Goal: Transaction & Acquisition: Book appointment/travel/reservation

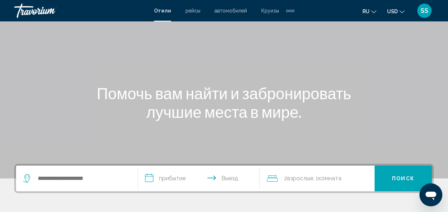
scroll to position [71, 0]
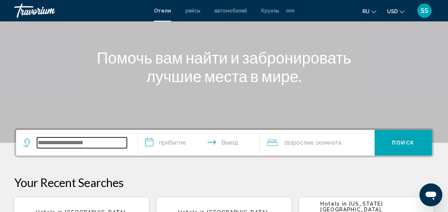
click at [103, 141] on input "Search widget" at bounding box center [82, 142] width 90 height 11
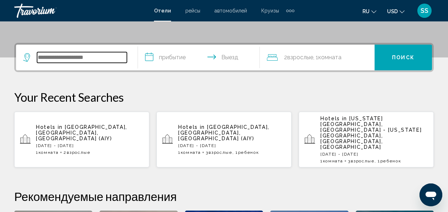
scroll to position [176, 0]
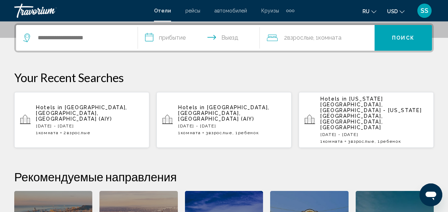
drag, startPoint x: 391, startPoint y: 99, endPoint x: 378, endPoint y: 99, distance: 12.8
click at [378, 99] on span "[US_STATE][GEOGRAPHIC_DATA], [GEOGRAPHIC_DATA] - [US_STATE][GEOGRAPHIC_DATA], […" at bounding box center [370, 113] width 101 height 34
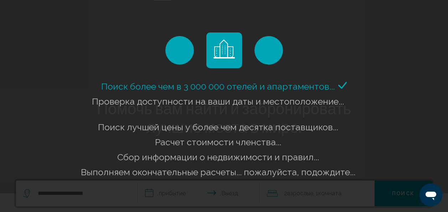
scroll to position [0, 0]
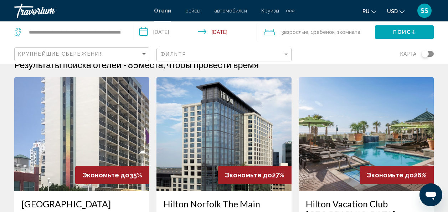
scroll to position [19, 0]
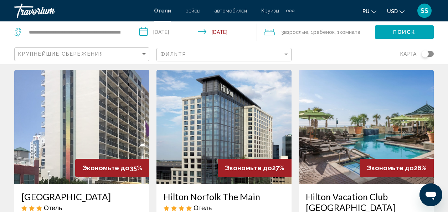
click at [226, 33] on input "**********" at bounding box center [196, 33] width 128 height 24
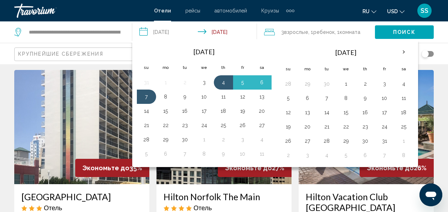
click at [111, 7] on link "Travorium" at bounding box center [80, 11] width 132 height 14
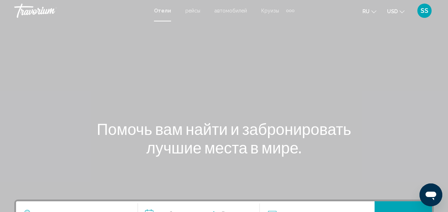
scroll to position [36, 0]
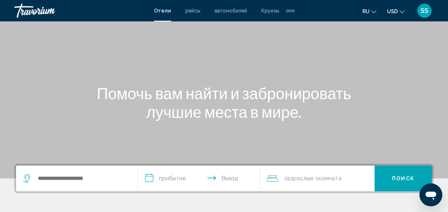
click at [285, 179] on span "2 Взрослый Взрослые" at bounding box center [298, 178] width 29 height 10
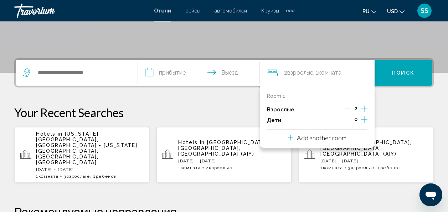
scroll to position [176, 0]
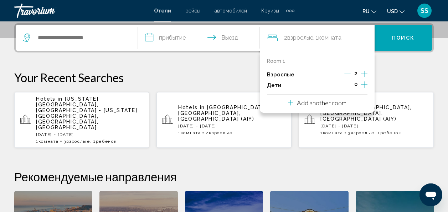
click at [365, 73] on icon "Increment adults" at bounding box center [364, 73] width 6 height 9
click at [364, 84] on icon "Increment children" at bounding box center [364, 84] width 6 height 9
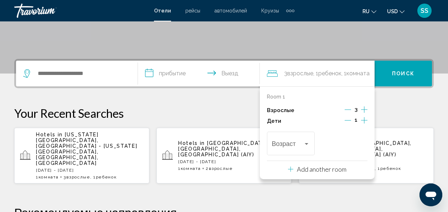
scroll to position [33, 0]
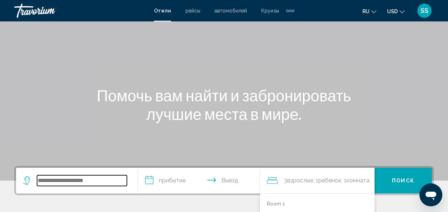
click at [105, 182] on input "Search widget" at bounding box center [82, 180] width 90 height 11
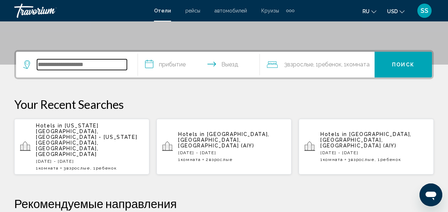
scroll to position [176, 0]
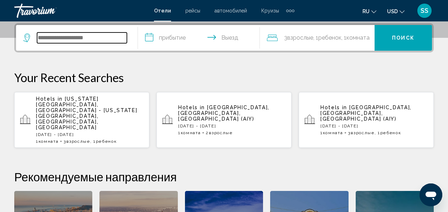
click at [104, 40] on input "Search widget" at bounding box center [82, 37] width 90 height 11
drag, startPoint x: 106, startPoint y: 100, endPoint x: 75, endPoint y: 94, distance: 31.5
click at [75, 94] on app-hotels-recent-search "Hotels in [US_STATE][GEOGRAPHIC_DATA], [GEOGRAPHIC_DATA] - [US_STATE][GEOGRAPHI…" at bounding box center [81, 120] width 135 height 56
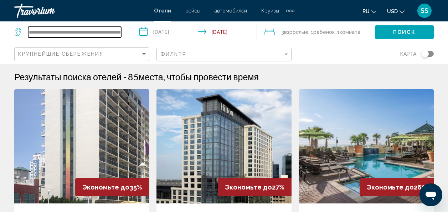
click at [83, 32] on input "**********" at bounding box center [74, 32] width 93 height 11
click at [82, 33] on input "**********" at bounding box center [74, 32] width 93 height 11
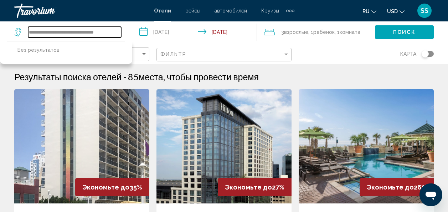
click at [32, 32] on input "**********" at bounding box center [74, 32] width 93 height 11
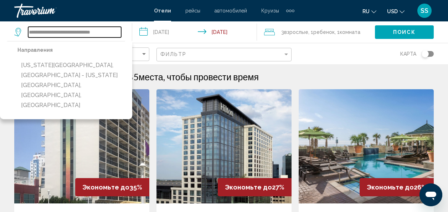
type input "**********"
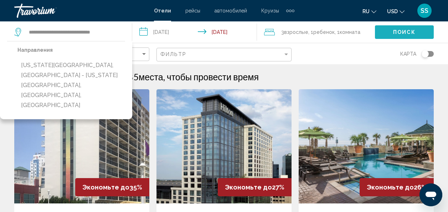
click at [395, 31] on span "Поиск" at bounding box center [404, 33] width 22 height 6
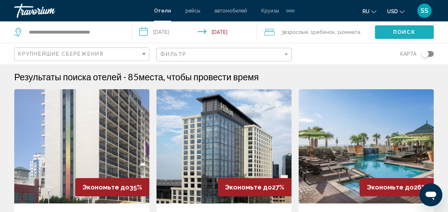
click at [402, 32] on span "Поиск" at bounding box center [404, 33] width 22 height 6
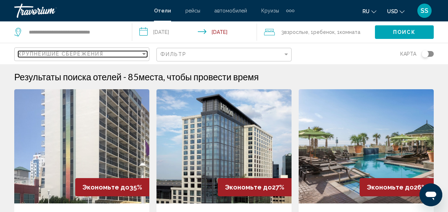
click at [123, 55] on div "Крупнейшие сбережения" at bounding box center [79, 54] width 122 height 6
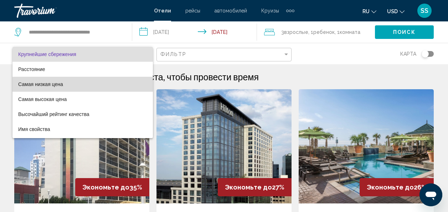
click at [87, 85] on span "Самая низкая цена" at bounding box center [82, 84] width 129 height 15
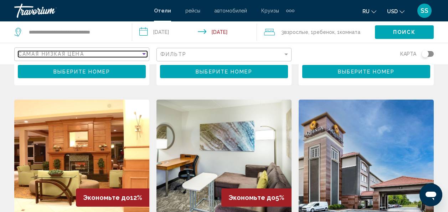
scroll to position [855, 0]
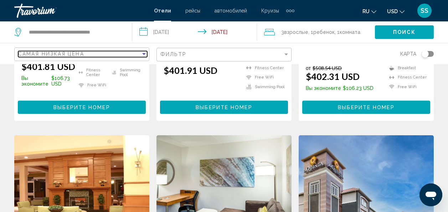
click at [144, 53] on div "Sort by" at bounding box center [144, 54] width 4 height 2
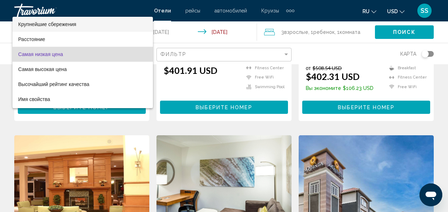
click at [105, 24] on span "Крупнейшие сбережения" at bounding box center [82, 24] width 129 height 15
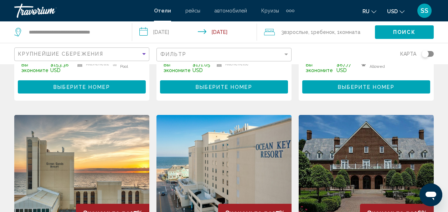
click at [392, 32] on button "Поиск" at bounding box center [404, 31] width 59 height 13
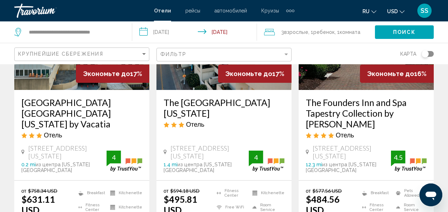
scroll to position [961, 0]
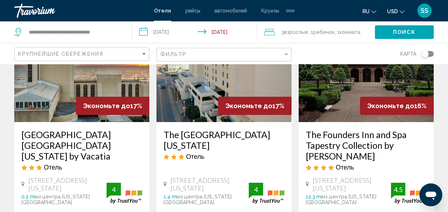
click at [170, 129] on h3 "The [GEOGRAPHIC_DATA][US_STATE]" at bounding box center [223, 139] width 121 height 21
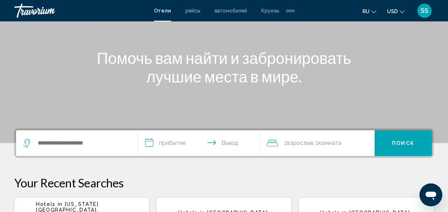
scroll to position [71, 0]
click at [154, 141] on input "**********" at bounding box center [200, 144] width 125 height 28
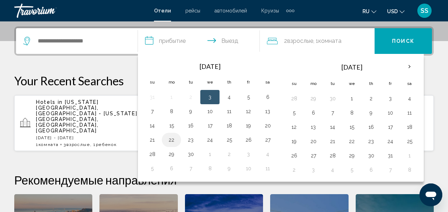
scroll to position [176, 0]
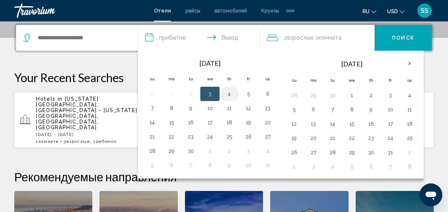
click at [227, 95] on button "4" at bounding box center [228, 94] width 11 height 10
click at [228, 35] on input "**********" at bounding box center [200, 39] width 125 height 28
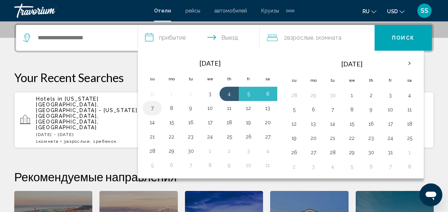
click at [150, 108] on button "7" at bounding box center [151, 108] width 11 height 10
type input "**********"
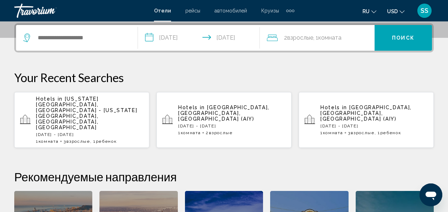
click at [292, 37] on span "Взрослые" at bounding box center [300, 37] width 26 height 7
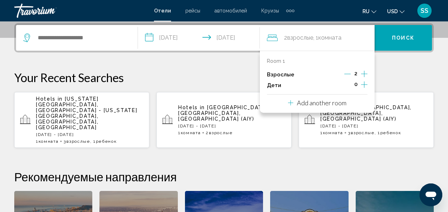
click at [364, 74] on icon "Increment adults" at bounding box center [364, 74] width 6 height 6
click at [363, 84] on icon "Increment children" at bounding box center [364, 84] width 6 height 6
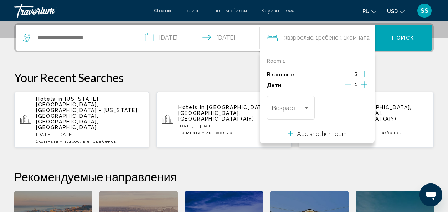
click at [400, 37] on span "Поиск" at bounding box center [403, 38] width 22 height 6
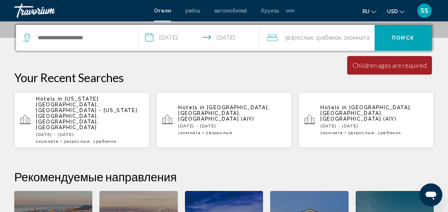
click at [128, 40] on div "Search widget" at bounding box center [76, 38] width 107 height 26
drag, startPoint x: 132, startPoint y: 105, endPoint x: 105, endPoint y: 103, distance: 27.1
click at [105, 103] on p "Hotels in Virginia Beach, Norfolk - Virginia Beach, VA, United States" at bounding box center [90, 113] width 108 height 34
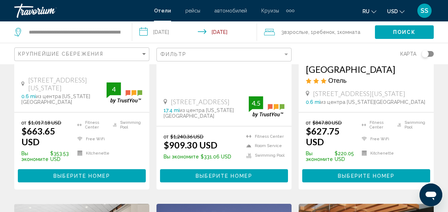
scroll to position [178, 0]
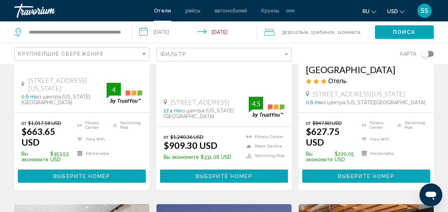
click at [144, 31] on input "**********" at bounding box center [196, 33] width 128 height 24
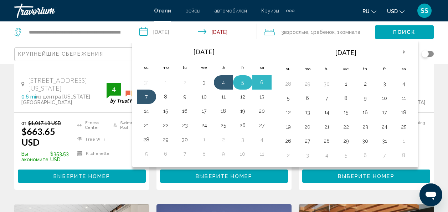
click at [240, 82] on button "5" at bounding box center [242, 82] width 11 height 10
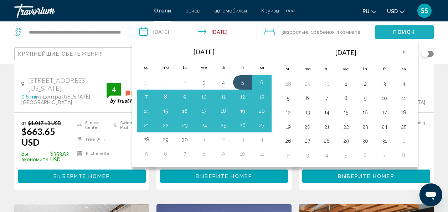
click at [392, 32] on button "Поиск" at bounding box center [404, 31] width 59 height 13
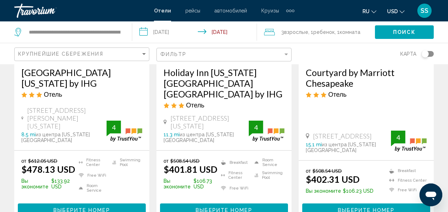
scroll to position [463, 0]
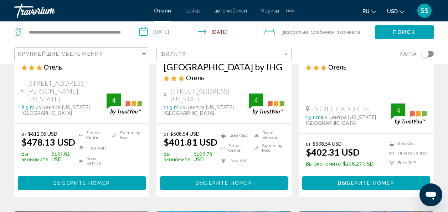
click at [224, 132] on icon "Main content" at bounding box center [223, 134] width 5 height 5
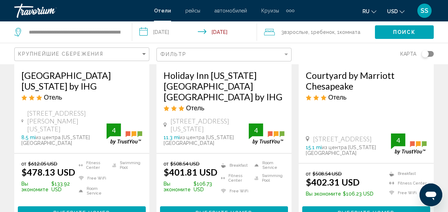
scroll to position [392, 0]
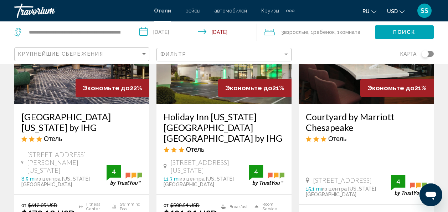
click at [212, 111] on h3 "Holiday Inn Virginia Beach Norfolk by IHG" at bounding box center [223, 127] width 121 height 32
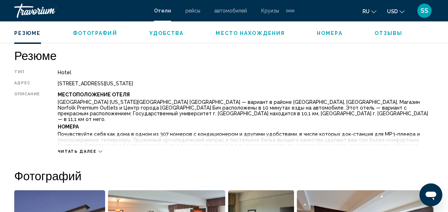
scroll to position [334, 0]
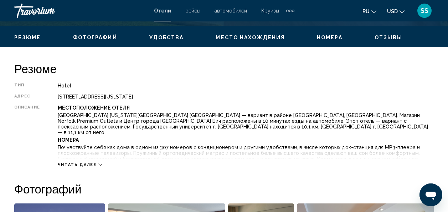
click at [241, 37] on span "Место нахождения" at bounding box center [249, 38] width 69 height 6
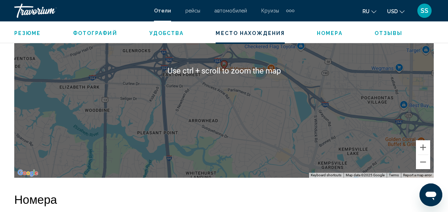
scroll to position [883, 0]
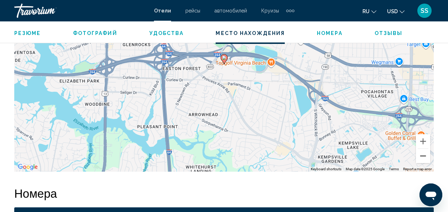
click at [423, 156] on button "Zoom out" at bounding box center [423, 155] width 14 height 14
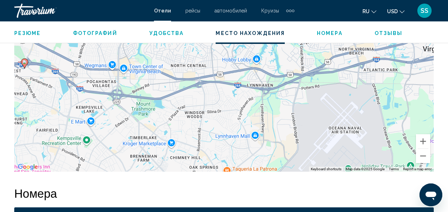
drag, startPoint x: 334, startPoint y: 121, endPoint x: 131, endPoint y: 125, distance: 203.0
click at [131, 125] on div "To activate drag with keyboard, press Alt + Enter. Once in keyboard drag state,…" at bounding box center [223, 65] width 419 height 214
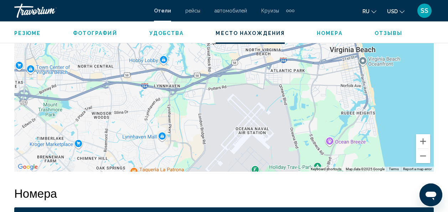
drag, startPoint x: 282, startPoint y: 129, endPoint x: 188, endPoint y: 129, distance: 94.4
click at [188, 129] on div "To activate drag with keyboard, press Alt + Enter. Once in keyboard drag state,…" at bounding box center [223, 65] width 419 height 214
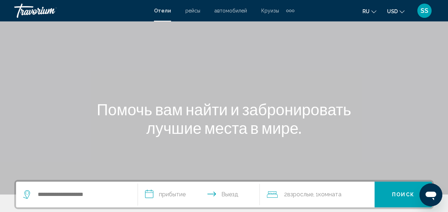
scroll to position [36, 0]
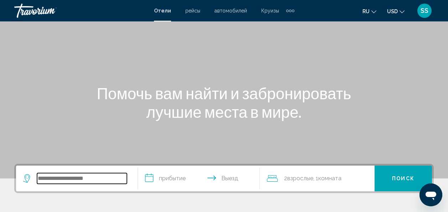
click at [121, 179] on input "Search widget" at bounding box center [82, 178] width 90 height 11
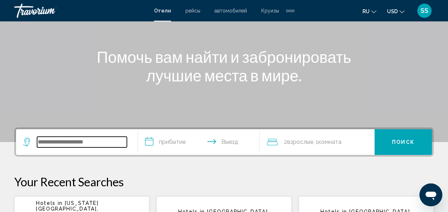
scroll to position [176, 0]
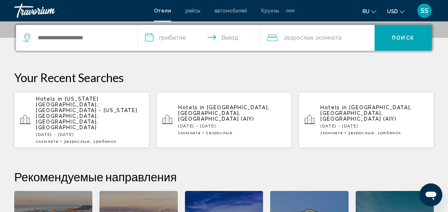
drag, startPoint x: 135, startPoint y: 106, endPoint x: 43, endPoint y: 101, distance: 92.0
click at [43, 101] on p "Hotels in [US_STATE][GEOGRAPHIC_DATA], [GEOGRAPHIC_DATA] - [US_STATE][GEOGRAPHI…" at bounding box center [90, 113] width 108 height 34
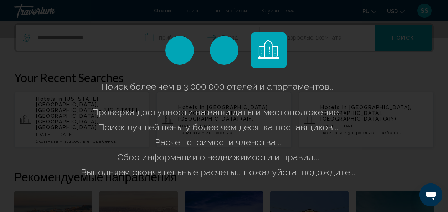
click at [164, 38] on div "Main content" at bounding box center [180, 50] width 36 height 28
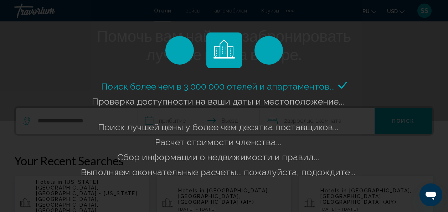
scroll to position [105, 0]
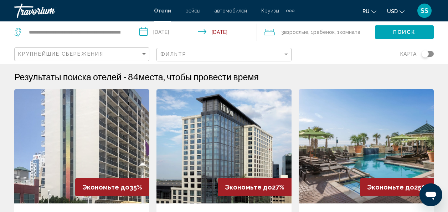
click at [145, 32] on input "**********" at bounding box center [196, 33] width 128 height 24
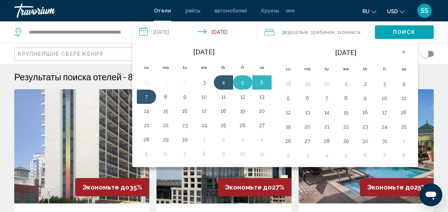
click at [237, 83] on button "5" at bounding box center [242, 82] width 11 height 10
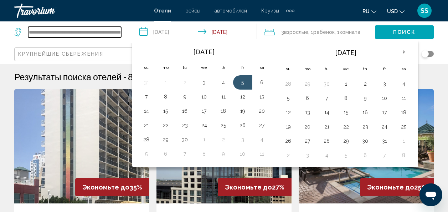
click at [85, 32] on input "**********" at bounding box center [74, 32] width 93 height 11
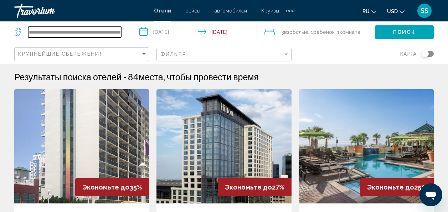
click at [87, 32] on input "**********" at bounding box center [74, 32] width 93 height 11
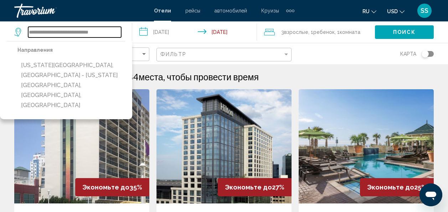
type input "**********"
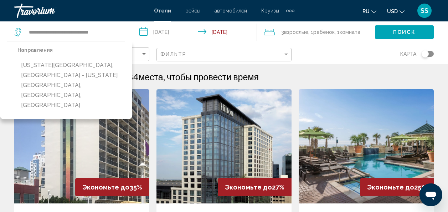
click at [145, 33] on input "**********" at bounding box center [196, 33] width 128 height 24
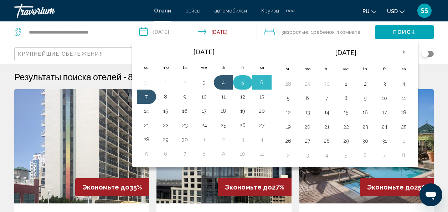
click at [238, 83] on button "5" at bounding box center [242, 82] width 11 height 10
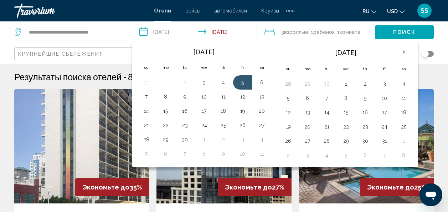
click at [142, 32] on input "**********" at bounding box center [196, 33] width 128 height 24
click at [150, 32] on input "**********" at bounding box center [196, 33] width 128 height 24
click at [143, 30] on input "**********" at bounding box center [196, 33] width 128 height 24
click at [146, 99] on button "7" at bounding box center [146, 97] width 11 height 10
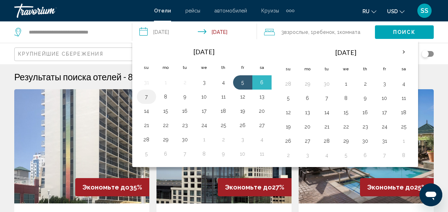
type input "**********"
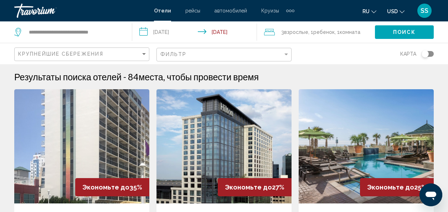
click at [397, 31] on span "Поиск" at bounding box center [404, 33] width 22 height 6
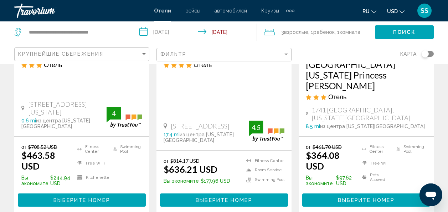
scroll to position [178, 0]
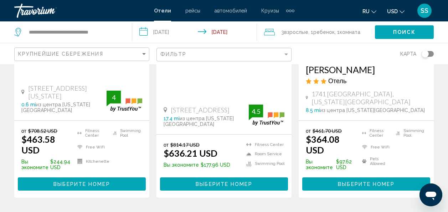
drag, startPoint x: 88, startPoint y: 83, endPoint x: 25, endPoint y: 76, distance: 63.0
click at [25, 84] on div "[STREET_ADDRESS][US_STATE]" at bounding box center [63, 92] width 85 height 16
copy span "[STREET_ADDRESS][US_STATE]"
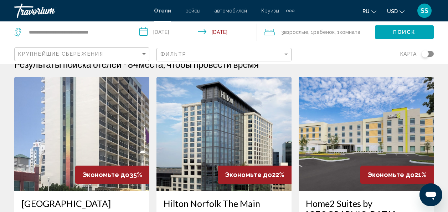
scroll to position [0, 0]
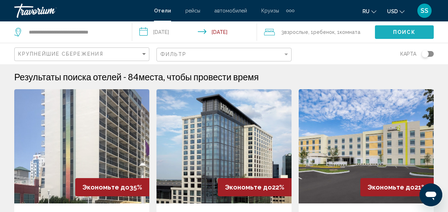
click at [400, 31] on span "Поиск" at bounding box center [404, 33] width 22 height 6
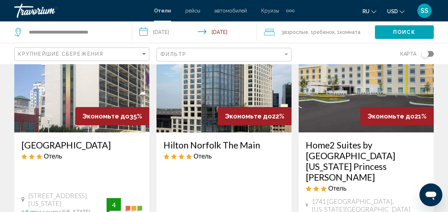
scroll to position [71, 0]
click at [66, 141] on h3 "[GEOGRAPHIC_DATA]" at bounding box center [81, 144] width 121 height 11
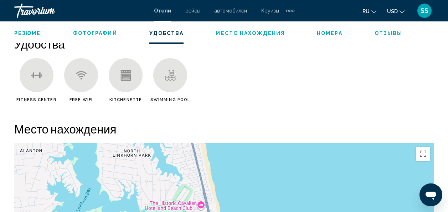
scroll to position [690, 0]
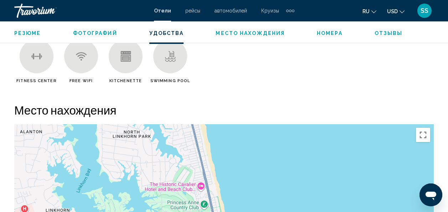
click at [125, 61] on icon "Main content" at bounding box center [125, 57] width 10 height 7
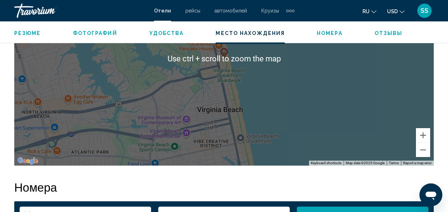
scroll to position [868, 0]
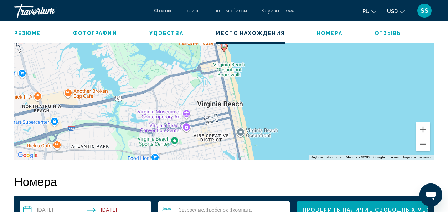
click at [447, 90] on div "Резюме Тип Hotel адрес 3301 Atlantic Avenue, Virginia Beach VA 23451, United St…" at bounding box center [224, 198] width 448 height 1342
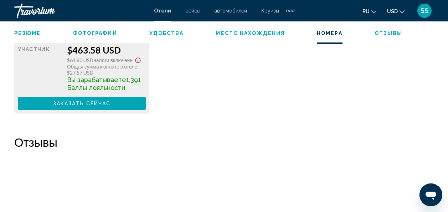
scroll to position [1260, 0]
click at [162, 33] on span "Удобства" at bounding box center [166, 33] width 35 height 6
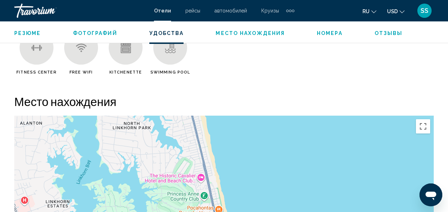
scroll to position [665, 0]
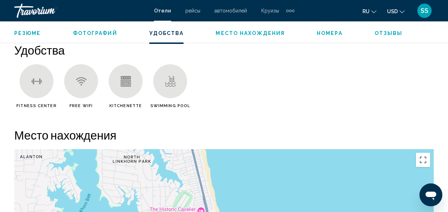
click at [126, 86] on icon "Main content" at bounding box center [125, 82] width 10 height 7
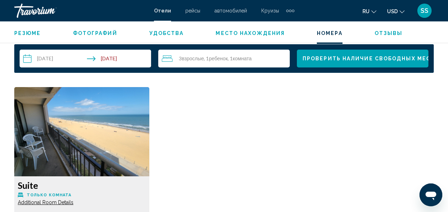
scroll to position [1021, 0]
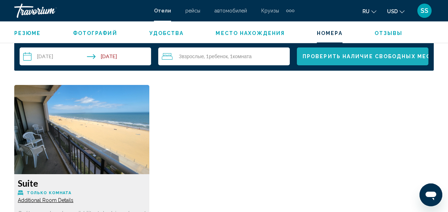
click at [318, 54] on span "Проверить наличие свободных мест" at bounding box center [368, 57] width 132 height 6
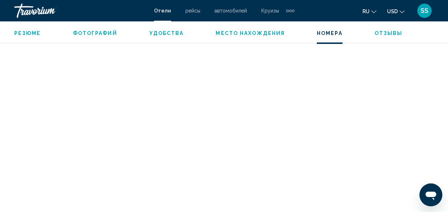
scroll to position [1319, 0]
click at [28, 33] on span "Резюме" at bounding box center [27, 33] width 27 height 6
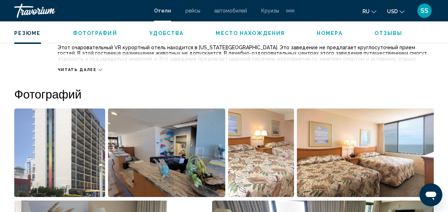
scroll to position [413, 0]
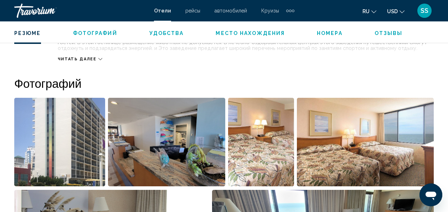
click at [98, 60] on icon "Main content" at bounding box center [100, 59] width 4 height 4
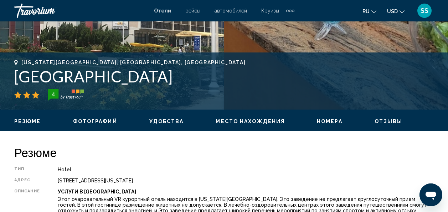
scroll to position [250, 0]
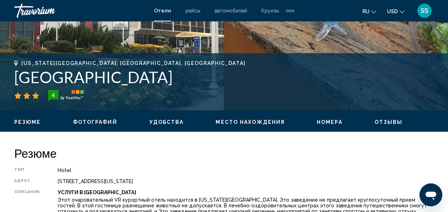
click at [324, 121] on span "Номера" at bounding box center [330, 122] width 26 height 6
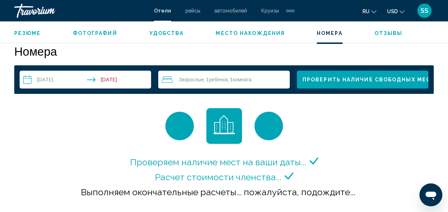
scroll to position [999, 0]
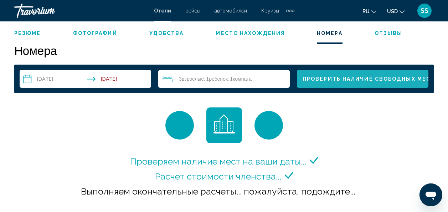
click at [370, 79] on span "Проверить наличие свободных мест" at bounding box center [368, 79] width 132 height 6
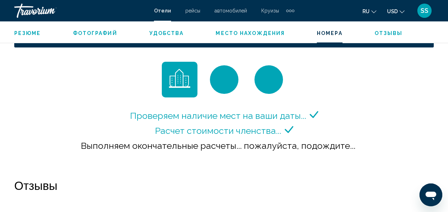
scroll to position [1028, 0]
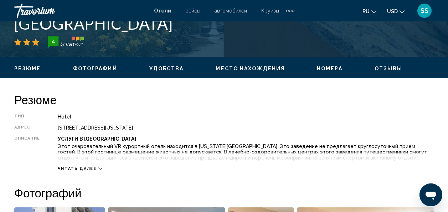
scroll to position [285, 0]
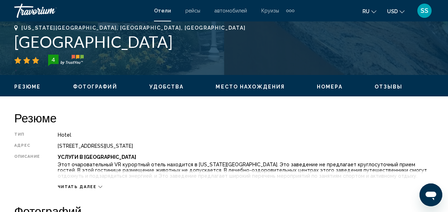
click at [320, 86] on span "Номера" at bounding box center [330, 87] width 26 height 6
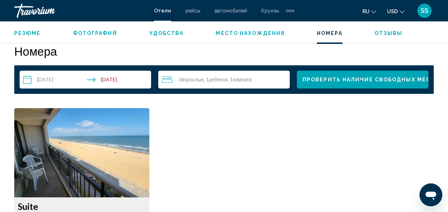
scroll to position [999, 0]
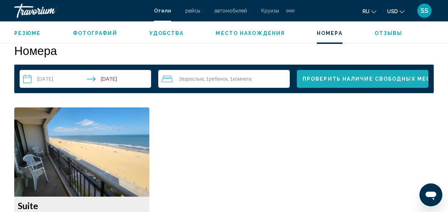
click at [330, 77] on span "Проверить наличие свободных мест" at bounding box center [368, 79] width 132 height 6
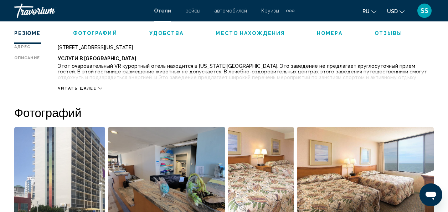
scroll to position [396, 0]
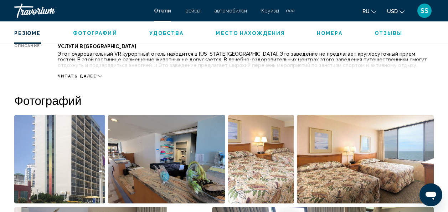
click at [94, 75] on div "Читать далее" at bounding box center [80, 76] width 45 height 5
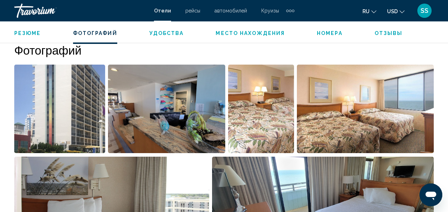
scroll to position [443, 0]
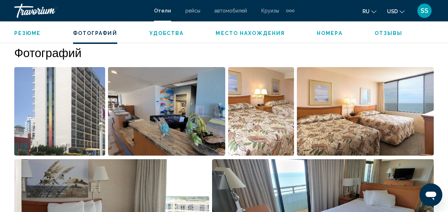
click at [325, 31] on span "Номера" at bounding box center [330, 33] width 26 height 6
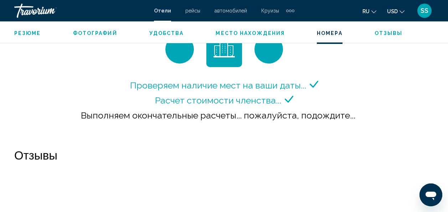
scroll to position [1064, 0]
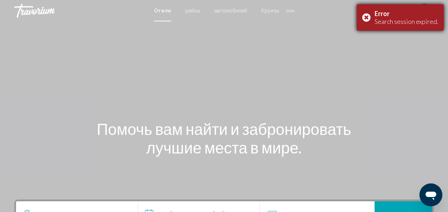
click at [366, 16] on div "Error Search session expired." at bounding box center [399, 17] width 87 height 26
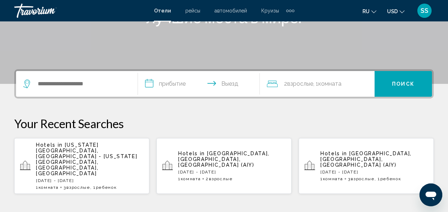
scroll to position [142, 0]
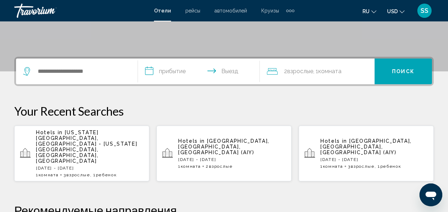
click at [85, 165] on p "[DATE] - [DATE]" at bounding box center [90, 167] width 108 height 5
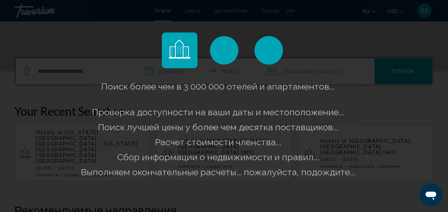
click at [162, 127] on span "Поиск лучшей цены у более чем десятка поставщиков..." at bounding box center [218, 126] width 240 height 11
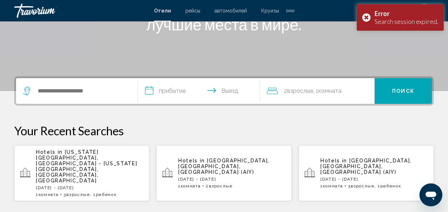
scroll to position [142, 0]
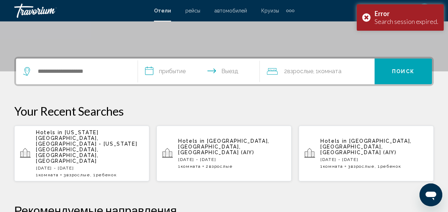
drag, startPoint x: 136, startPoint y: 141, endPoint x: 118, endPoint y: 140, distance: 18.2
click at [118, 140] on div "Hotels in [US_STATE][GEOGRAPHIC_DATA], [GEOGRAPHIC_DATA] - [US_STATE][GEOGRAPHI…" at bounding box center [90, 153] width 108 height 48
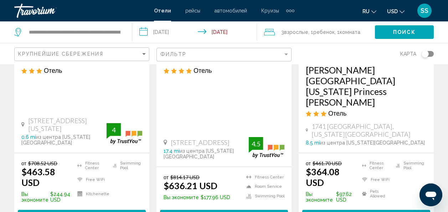
scroll to position [178, 0]
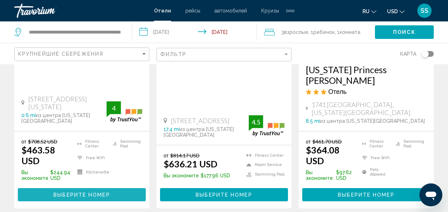
click at [95, 192] on span "Выберите номер" at bounding box center [81, 195] width 56 height 6
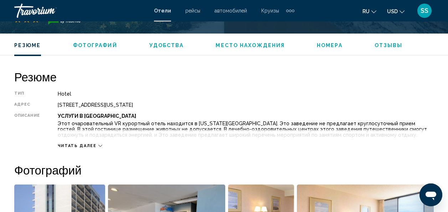
scroll to position [370, 0]
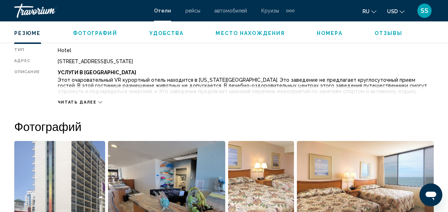
click at [230, 33] on span "Место нахождения" at bounding box center [249, 33] width 69 height 6
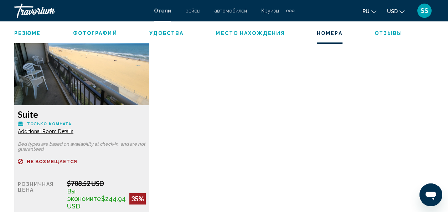
scroll to position [1106, 0]
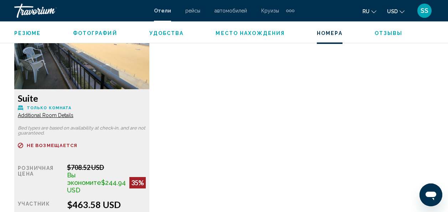
click at [53, 114] on span "Additional Room Details" at bounding box center [46, 115] width 56 height 6
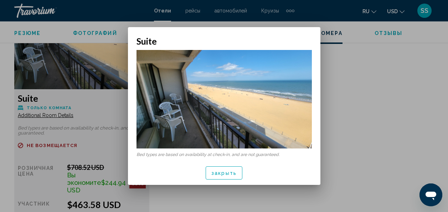
scroll to position [0, 0]
click at [225, 176] on button "закрыть" at bounding box center [223, 172] width 37 height 13
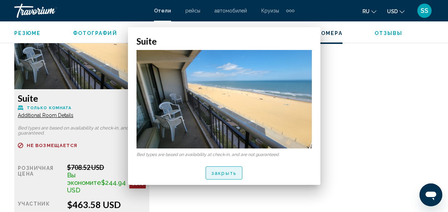
scroll to position [1106, 0]
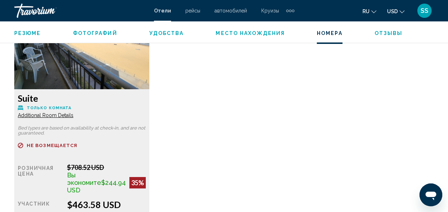
click at [53, 115] on span "Additional Room Details" at bounding box center [46, 115] width 56 height 6
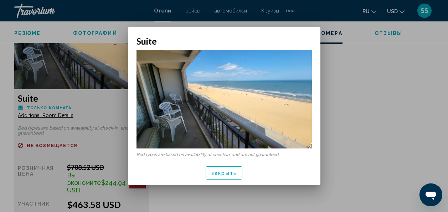
click at [48, 106] on div at bounding box center [224, 106] width 448 height 212
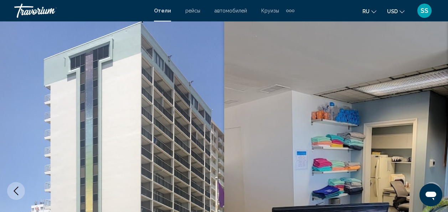
scroll to position [1106, 0]
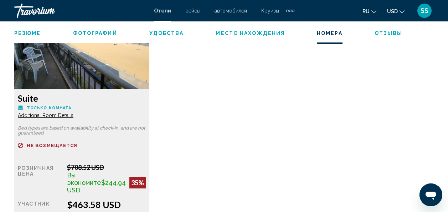
click at [17, 106] on div "Suite Только комната Additional Room Details Bed types are based on availabilit…" at bounding box center [81, 178] width 135 height 178
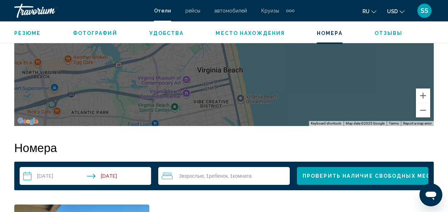
scroll to position [999, 0]
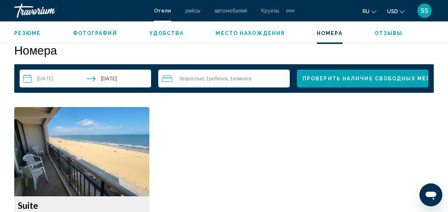
click at [271, 80] on div "3 Взрослый Взрослые , 1 Ребенок Дети , 1 Комната номера" at bounding box center [226, 78] width 128 height 9
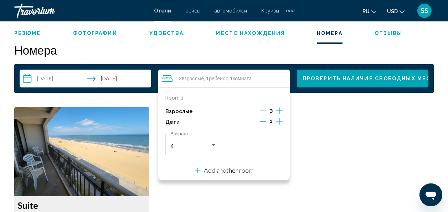
click at [263, 109] on icon "Decrement adults" at bounding box center [263, 110] width 6 height 6
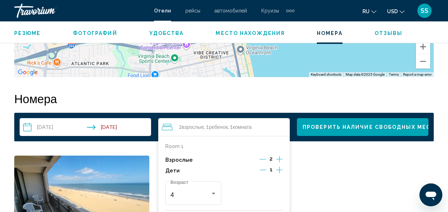
scroll to position [1001, 0]
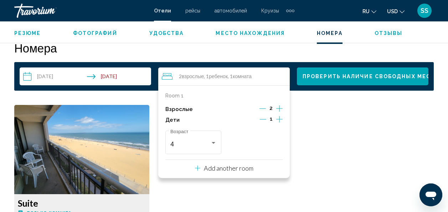
click at [378, 78] on span "Проверить наличие свободных мест" at bounding box center [368, 77] width 132 height 6
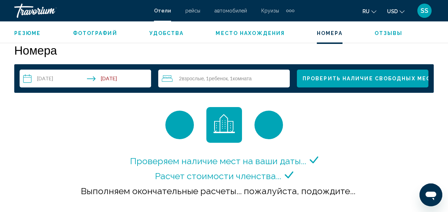
scroll to position [993, 0]
